Goal: Navigation & Orientation: Find specific page/section

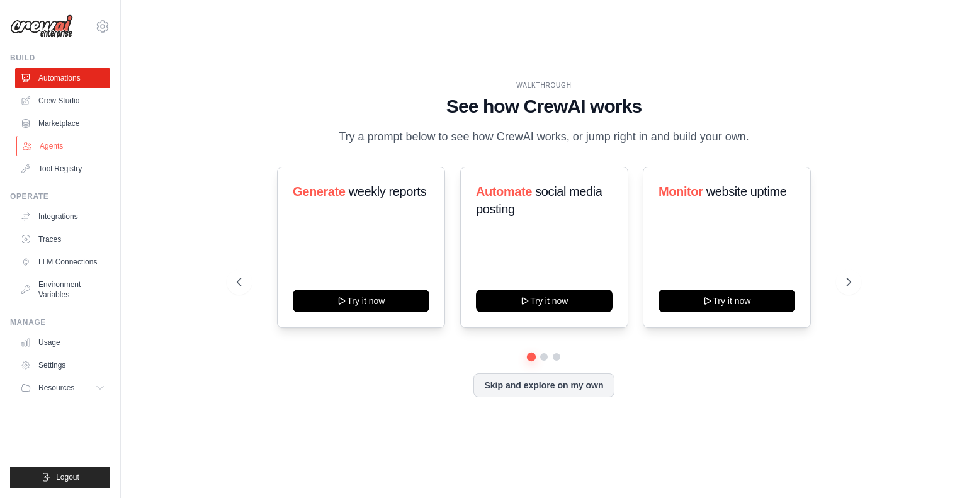
click at [66, 147] on link "Agents" at bounding box center [63, 146] width 95 height 20
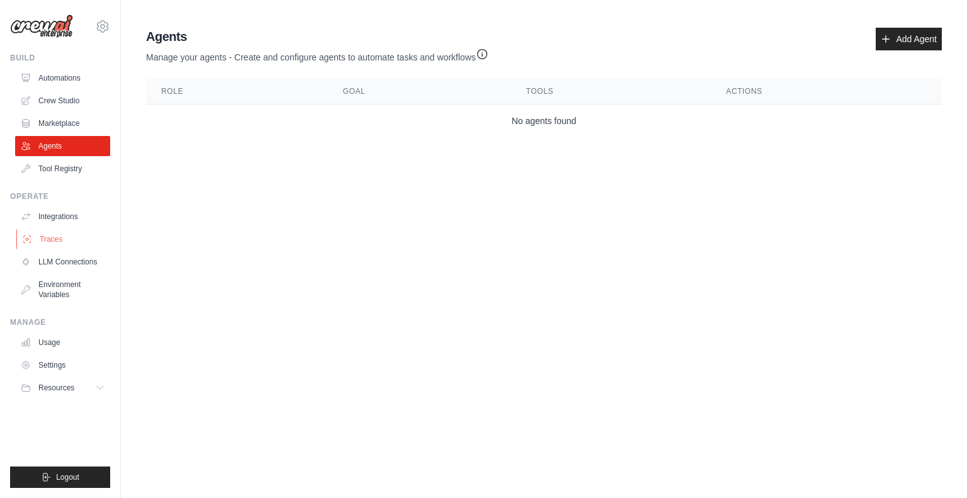
click at [57, 241] on link "Traces" at bounding box center [63, 239] width 95 height 20
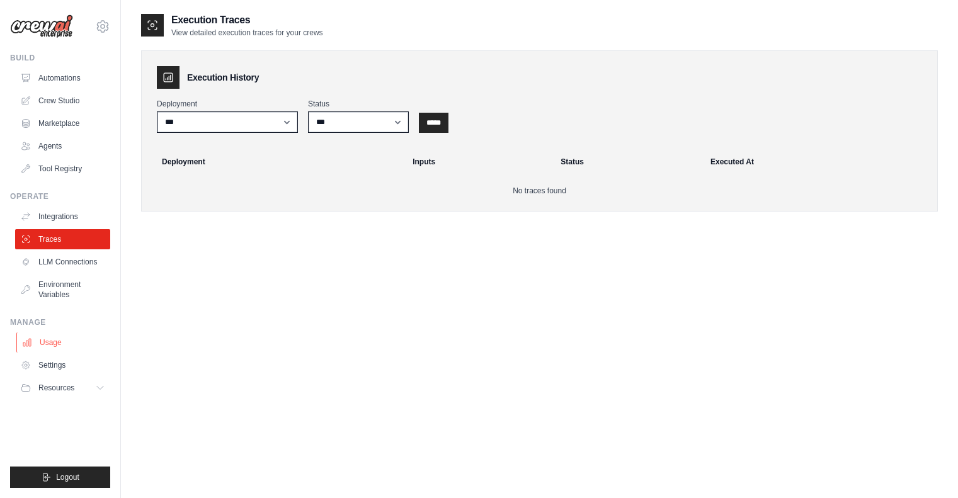
click at [54, 342] on link "Usage" at bounding box center [63, 343] width 95 height 20
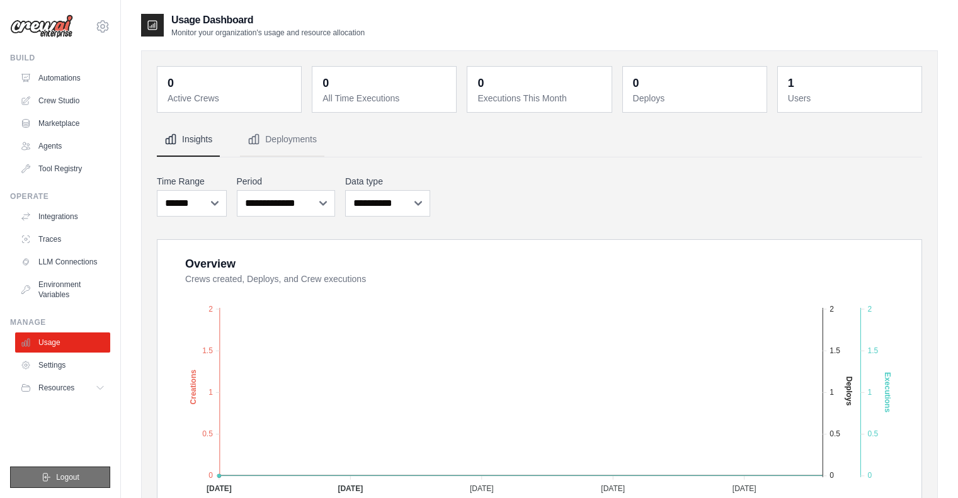
click at [65, 478] on span "Logout" at bounding box center [67, 477] width 23 height 10
